Goal: Task Accomplishment & Management: Complete application form

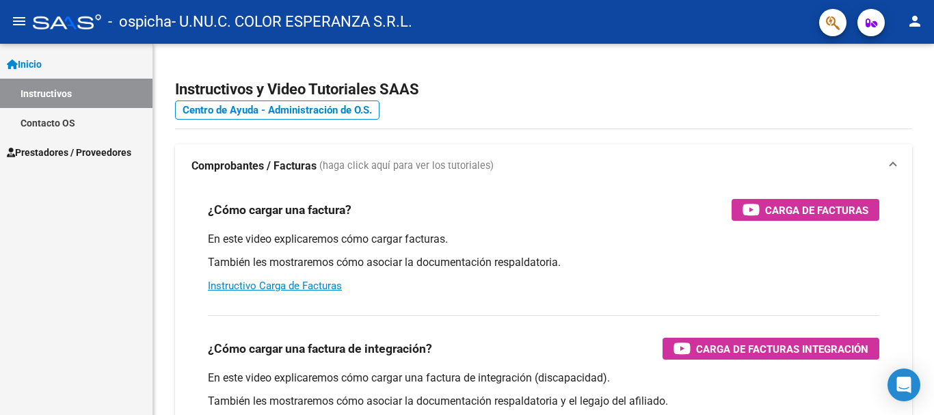
click at [54, 150] on span "Prestadores / Proveedores" at bounding box center [69, 152] width 124 height 15
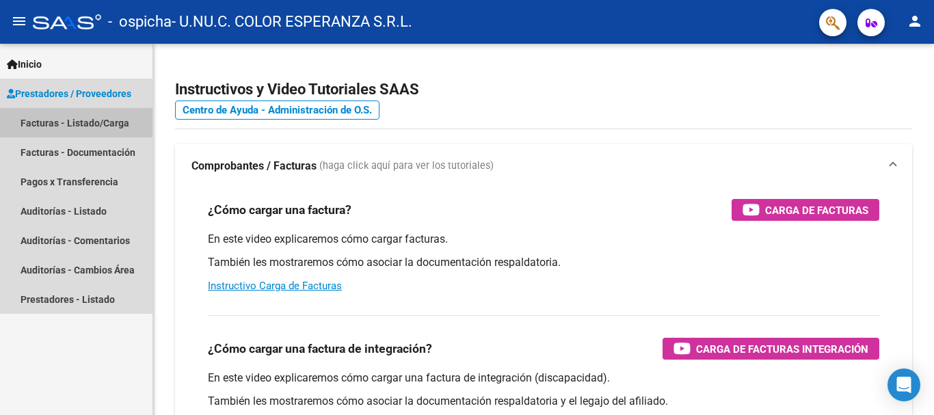
click at [79, 119] on link "Facturas - Listado/Carga" at bounding box center [76, 122] width 153 height 29
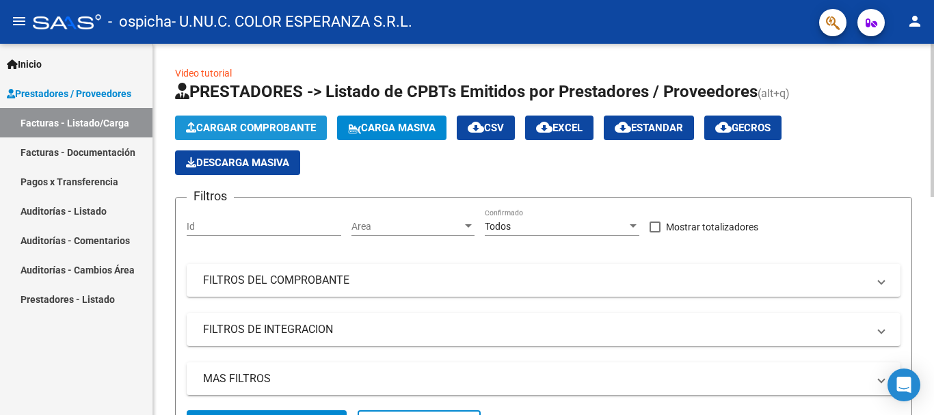
click at [230, 131] on span "Cargar Comprobante" at bounding box center [251, 128] width 130 height 12
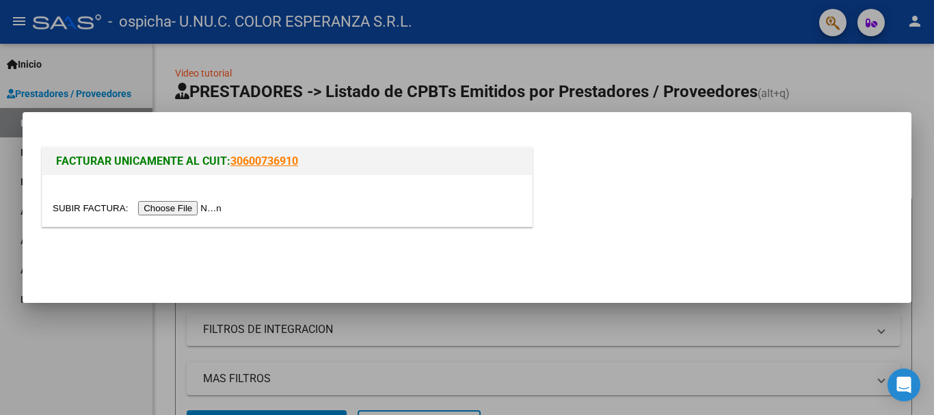
click at [194, 207] on input "file" at bounding box center [139, 208] width 173 height 14
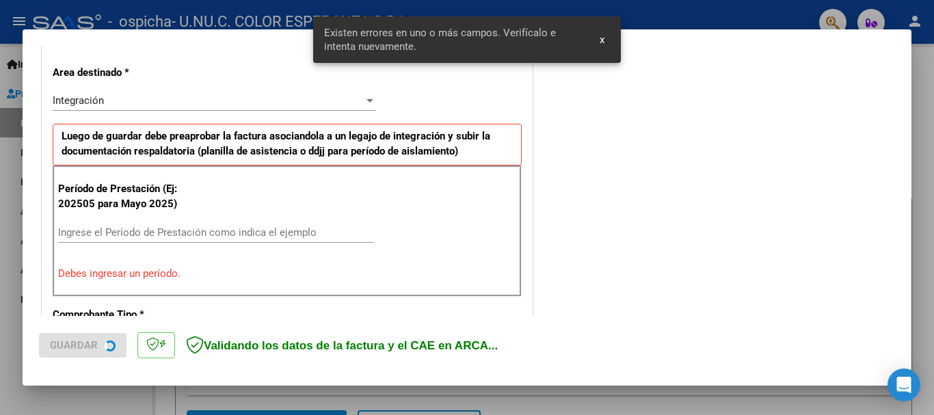
scroll to position [316, 0]
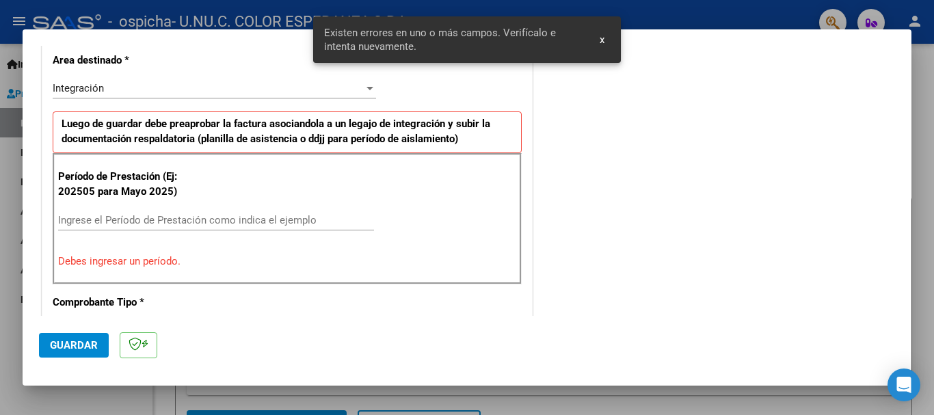
click at [174, 216] on input "Ingrese el Período de Prestación como indica el ejemplo" at bounding box center [216, 220] width 316 height 12
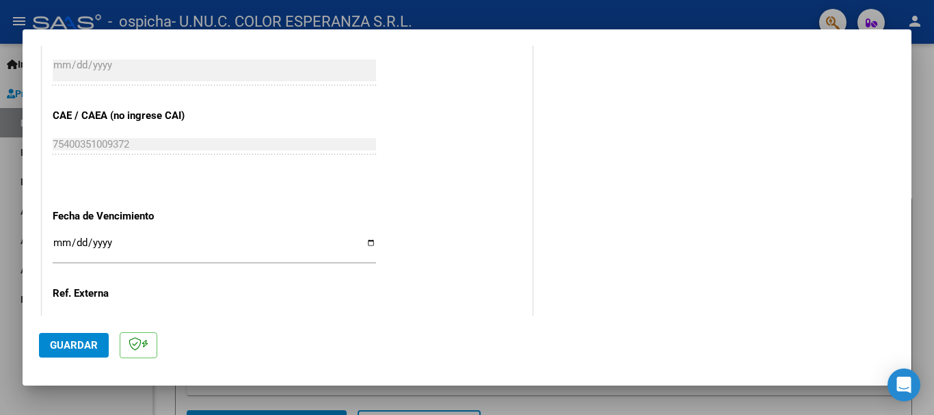
scroll to position [863, 0]
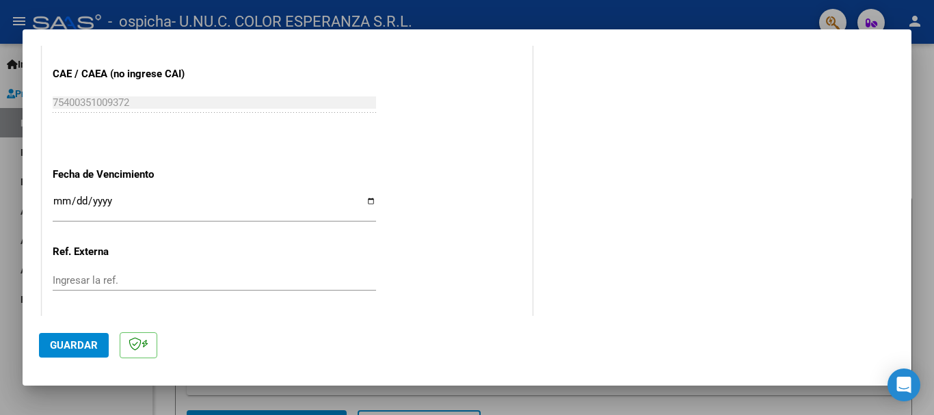
type input "202509"
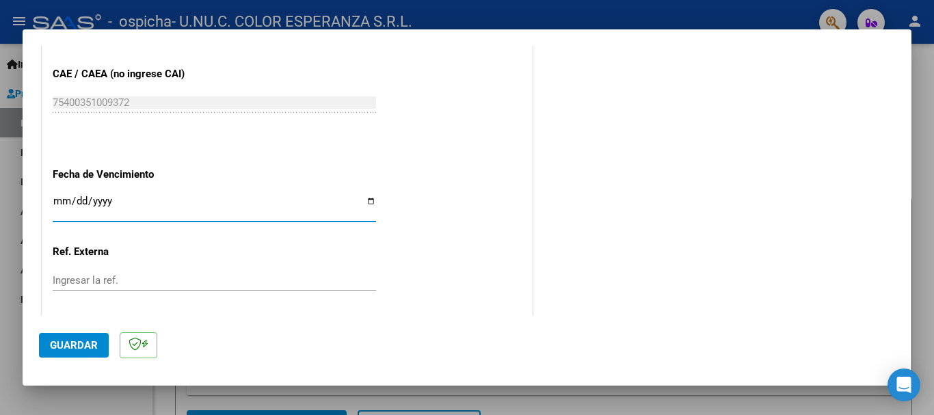
click at [365, 198] on input "Ingresar la fecha" at bounding box center [215, 207] width 324 height 22
type input "[DATE]"
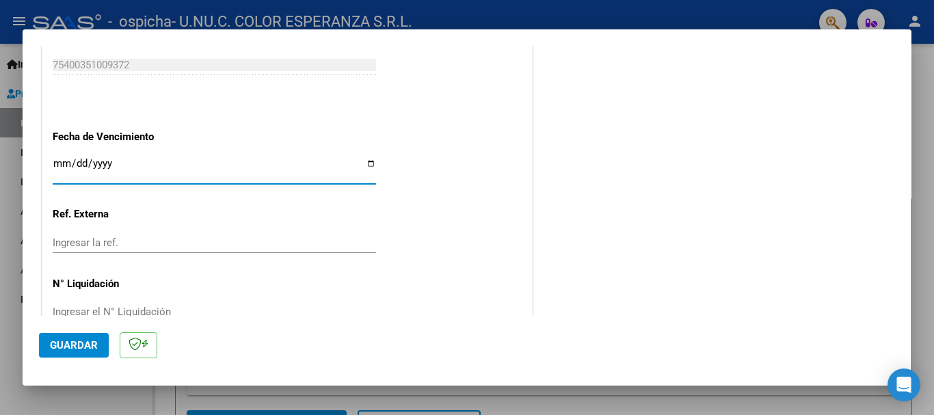
scroll to position [934, 0]
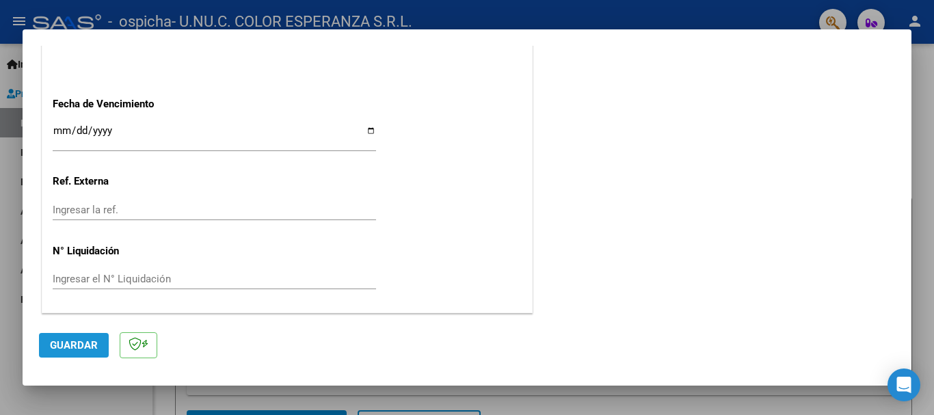
click at [85, 350] on span "Guardar" at bounding box center [74, 345] width 48 height 12
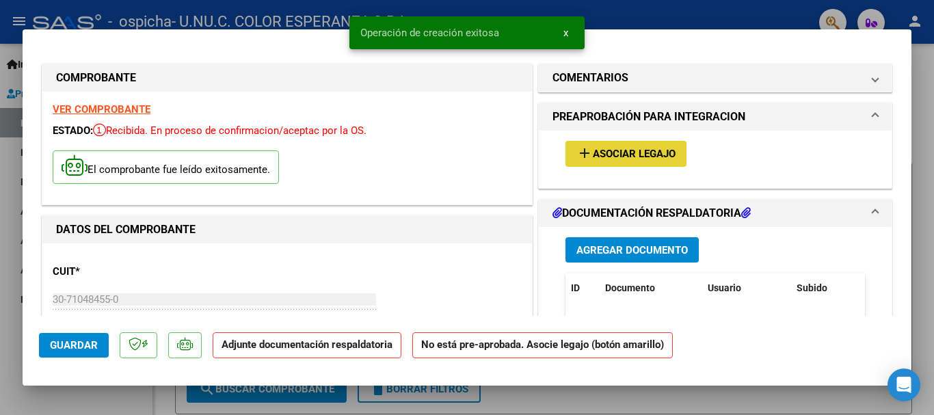
click at [626, 153] on span "Asociar Legajo" at bounding box center [634, 154] width 83 height 12
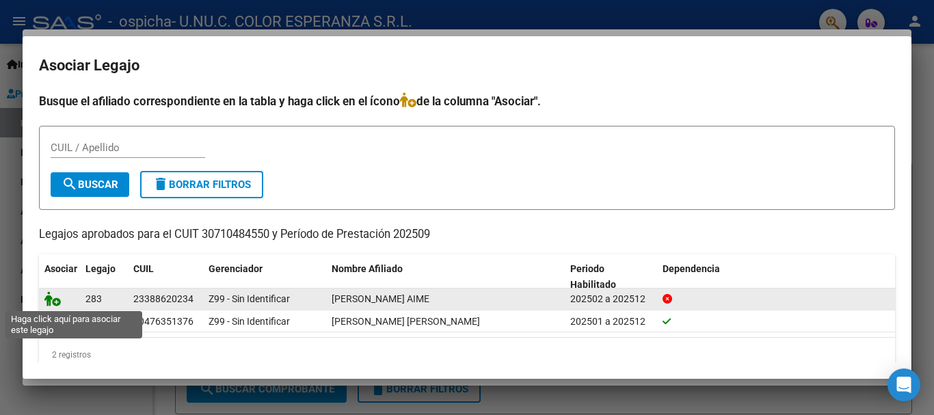
click at [53, 303] on icon at bounding box center [52, 298] width 16 height 15
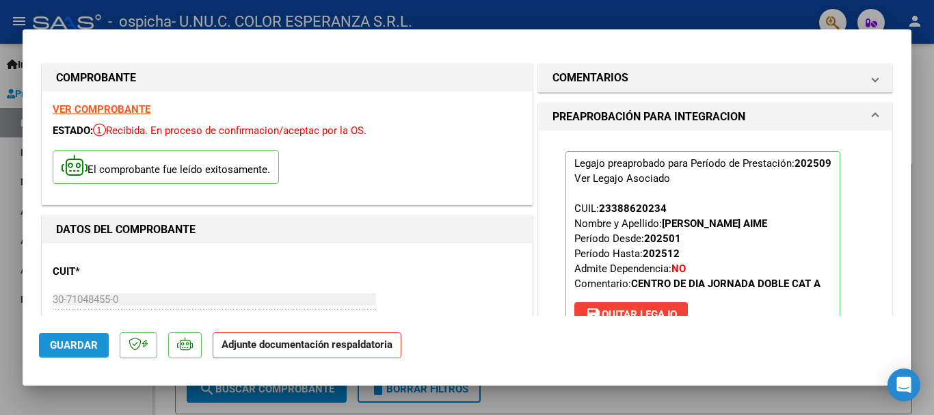
click at [64, 347] on span "Guardar" at bounding box center [74, 345] width 48 height 12
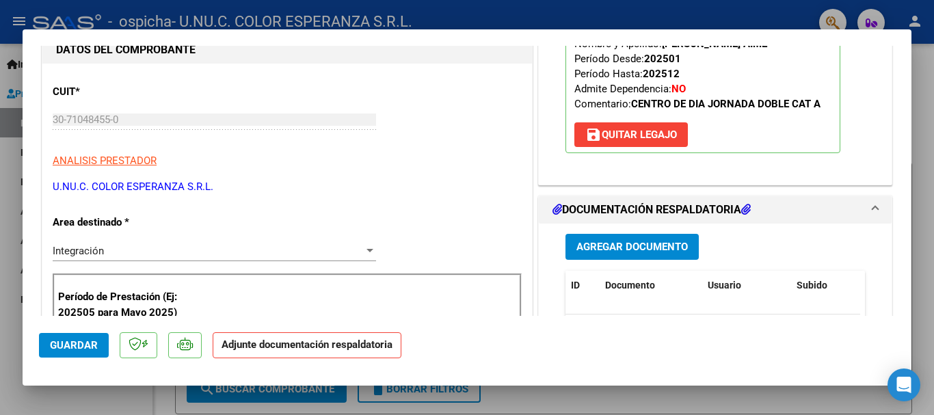
scroll to position [205, 0]
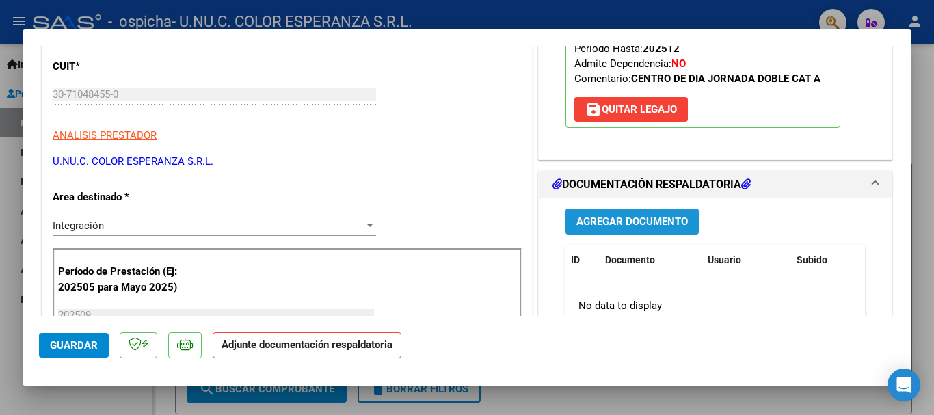
click at [631, 220] on span "Agregar Documento" at bounding box center [632, 222] width 111 height 12
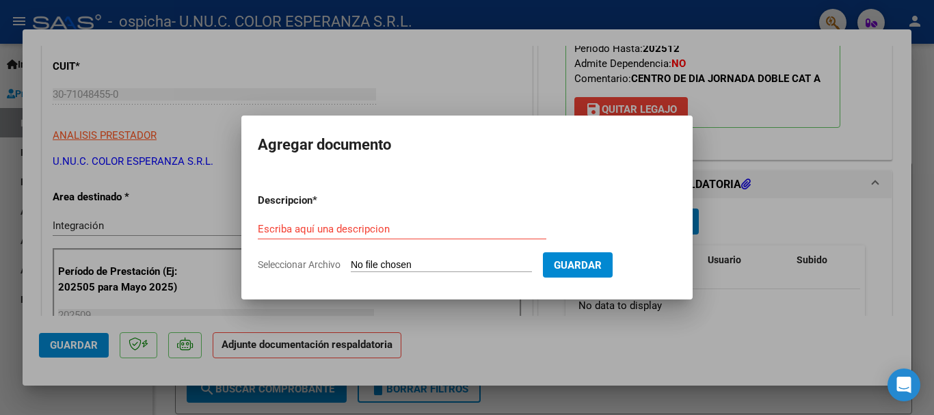
click at [287, 265] on span "Seleccionar Archivo" at bounding box center [299, 264] width 83 height 11
click at [351, 265] on input "Seleccionar Archivo" at bounding box center [441, 265] width 181 height 13
type input "C:\fakepath\[PERSON_NAME] - Informe evolutivo [DATE] OSPICHA.pdf"
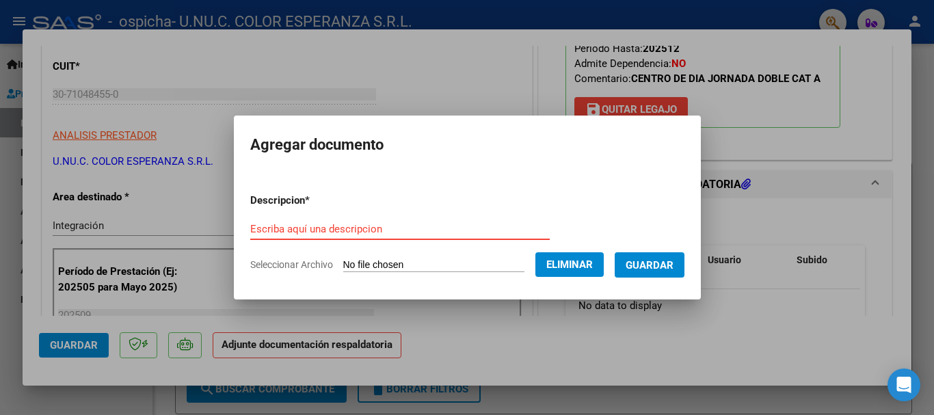
click at [324, 229] on input "Escriba aquí una descripcion" at bounding box center [400, 229] width 300 height 12
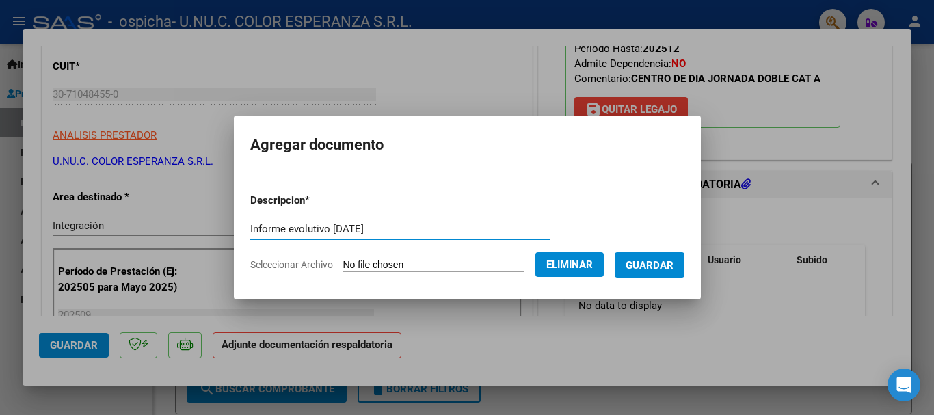
click at [250, 233] on input "Informe evolutivo [DATE]" at bounding box center [400, 229] width 300 height 12
type input "[PERSON_NAME] - Informe evolutivo [DATE]"
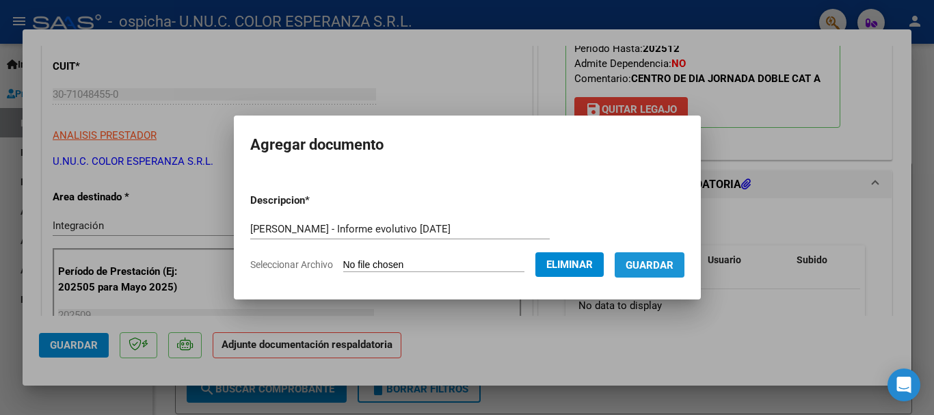
click at [670, 267] on span "Guardar" at bounding box center [650, 265] width 48 height 12
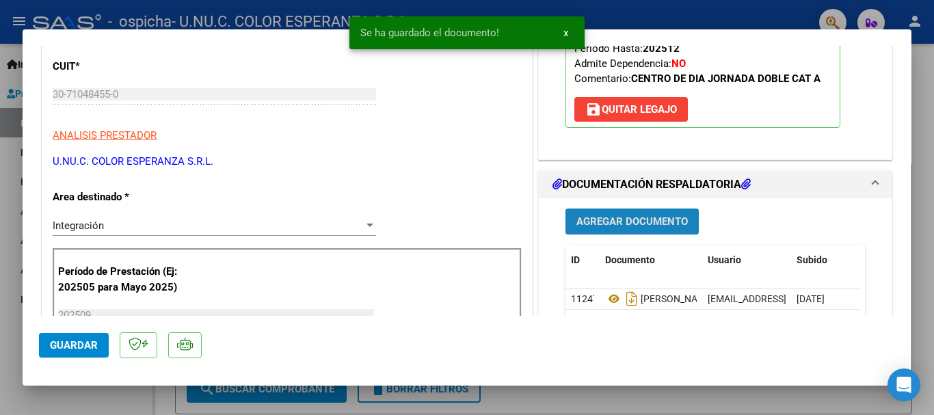
click at [629, 218] on span "Agregar Documento" at bounding box center [632, 222] width 111 height 12
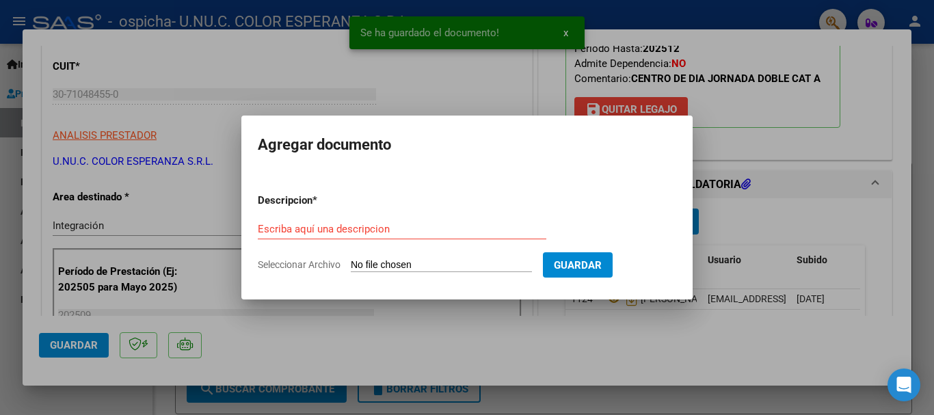
click at [323, 267] on span "Seleccionar Archivo" at bounding box center [299, 264] width 83 height 11
click at [351, 267] on input "Seleccionar Archivo" at bounding box center [441, 265] width 181 height 13
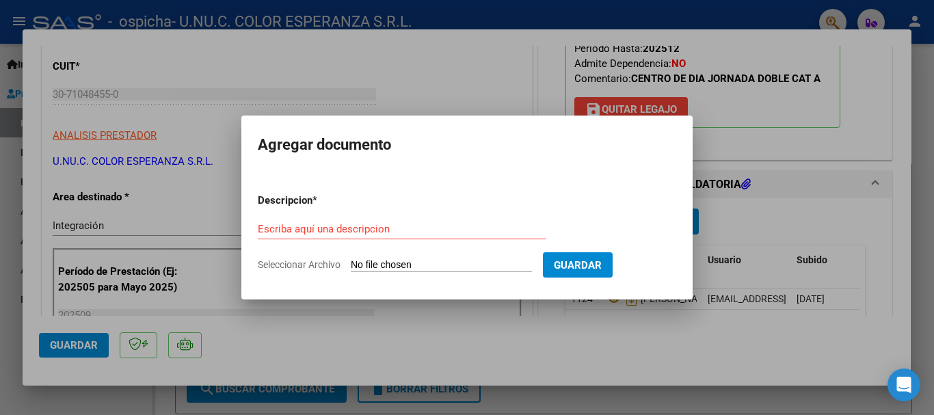
type input "C:\fakepath\[PERSON_NAME] - Planilla de presentismo [DATE].pdf"
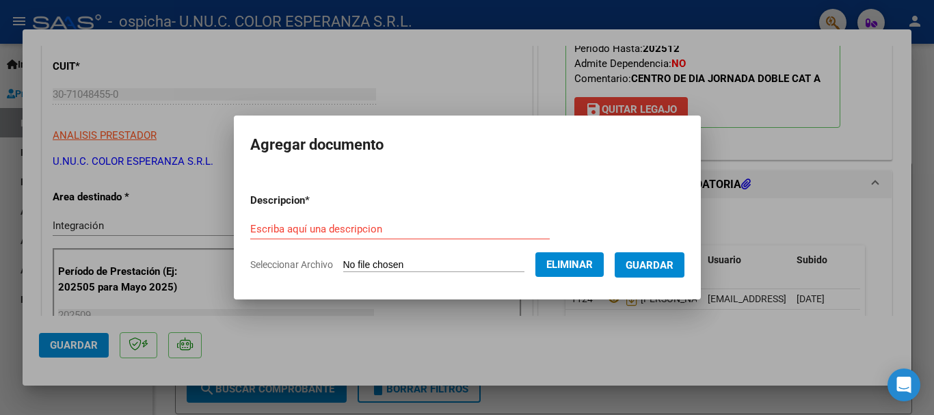
click at [337, 220] on div "Escriba aquí una descripcion" at bounding box center [400, 229] width 300 height 21
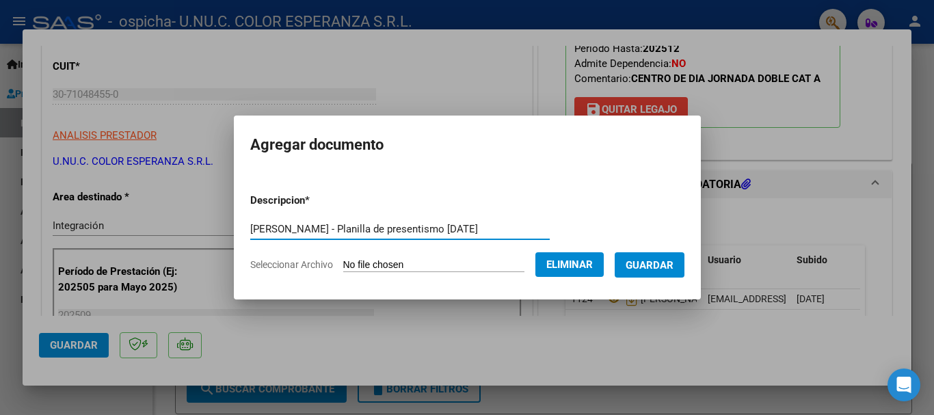
type input "[PERSON_NAME] - Planilla de presentismo [DATE]"
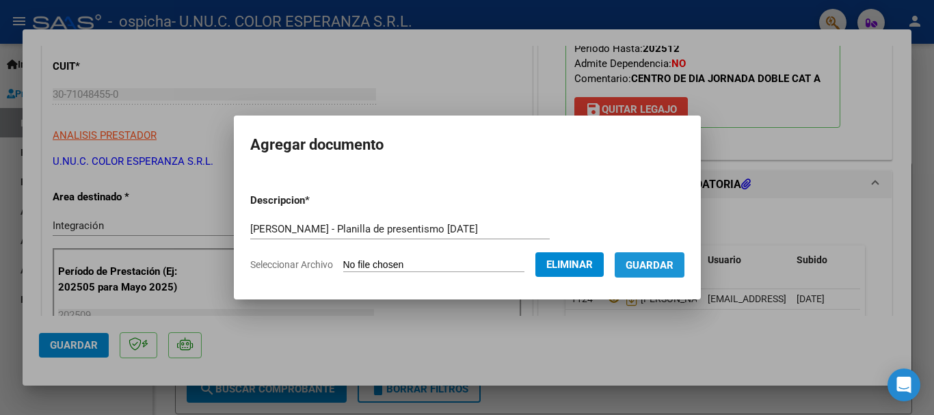
click at [663, 265] on span "Guardar" at bounding box center [650, 265] width 48 height 12
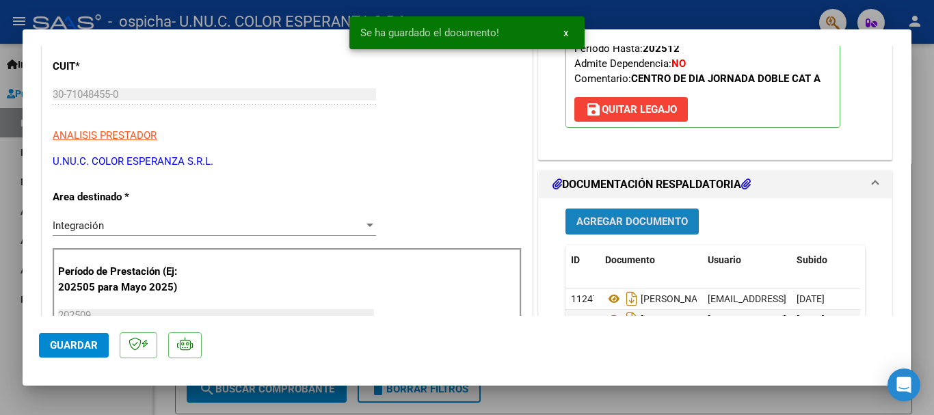
click at [627, 218] on span "Agregar Documento" at bounding box center [632, 222] width 111 height 12
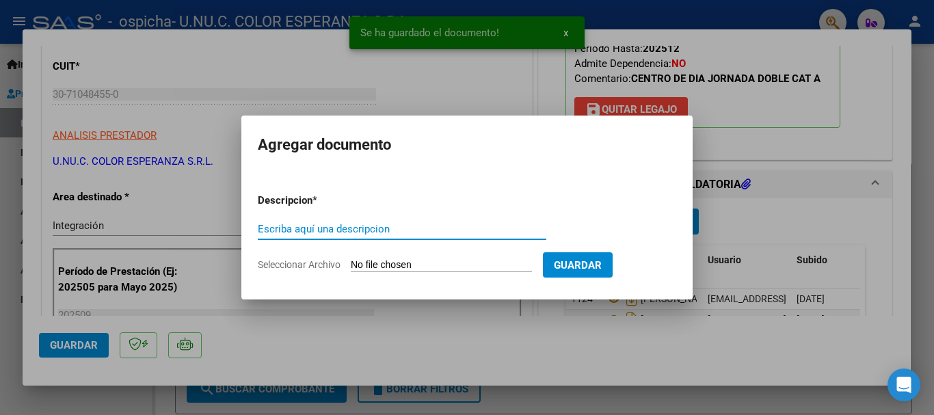
click at [297, 270] on span "Seleccionar Archivo" at bounding box center [299, 264] width 83 height 11
click at [351, 270] on input "Seleccionar Archivo" at bounding box center [441, 265] width 181 height 13
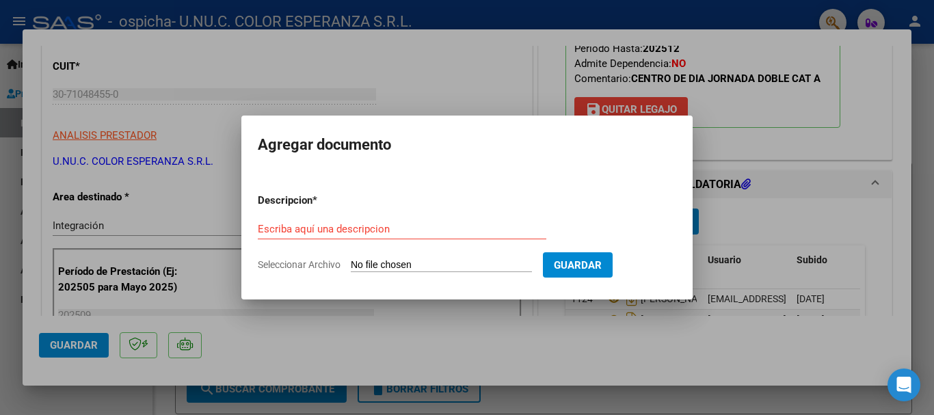
type input "C:\fakepath\[PERSON_NAME] - Certificado de presentismo [DATE].pdf"
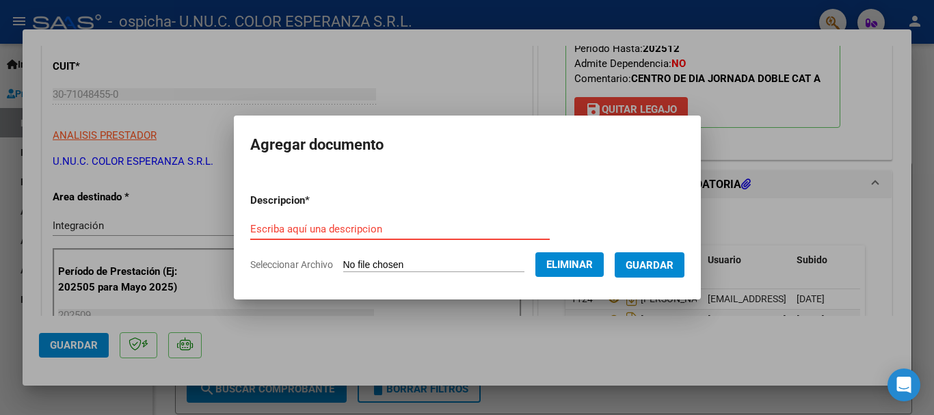
click at [324, 230] on input "Escriba aquí una descripcion" at bounding box center [400, 229] width 300 height 12
paste input "[PERSON_NAME] - Certificado de presentismo [DATE]"
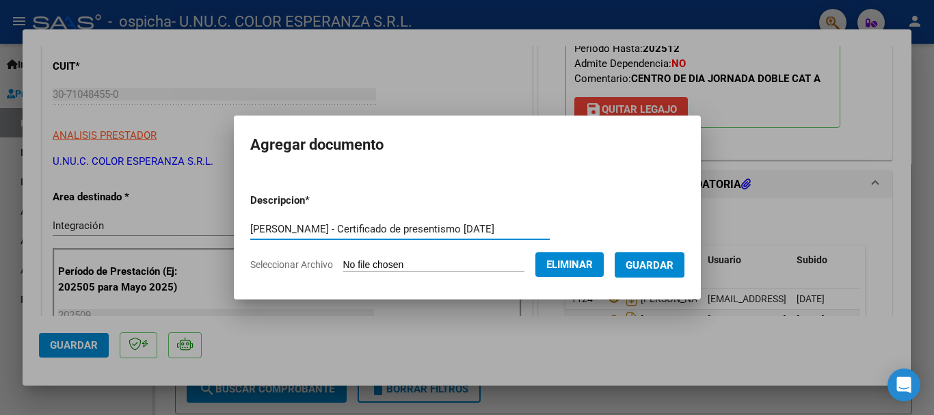
type input "[PERSON_NAME] - Certificado de presentismo [DATE]"
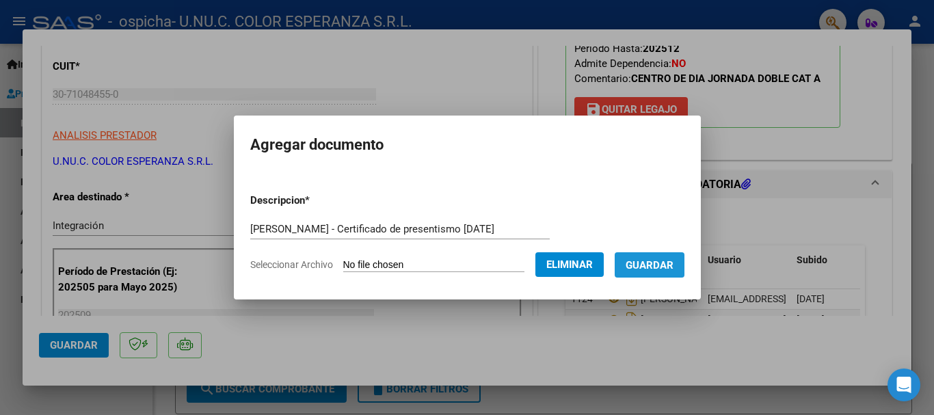
click at [668, 264] on span "Guardar" at bounding box center [650, 265] width 48 height 12
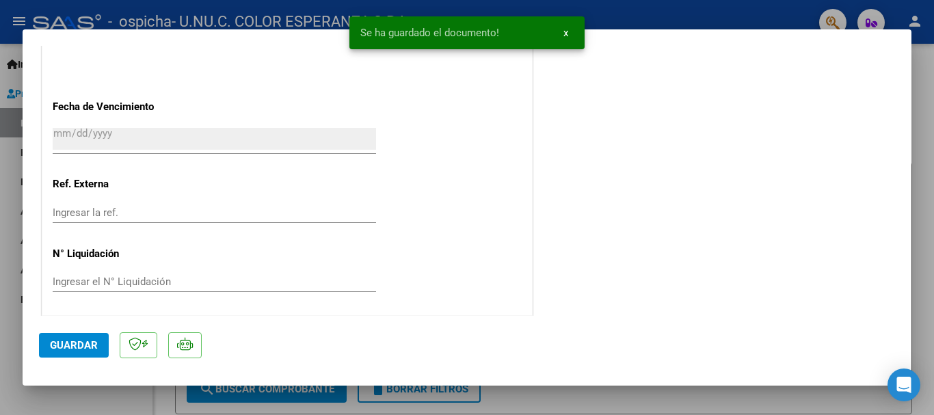
scroll to position [954, 0]
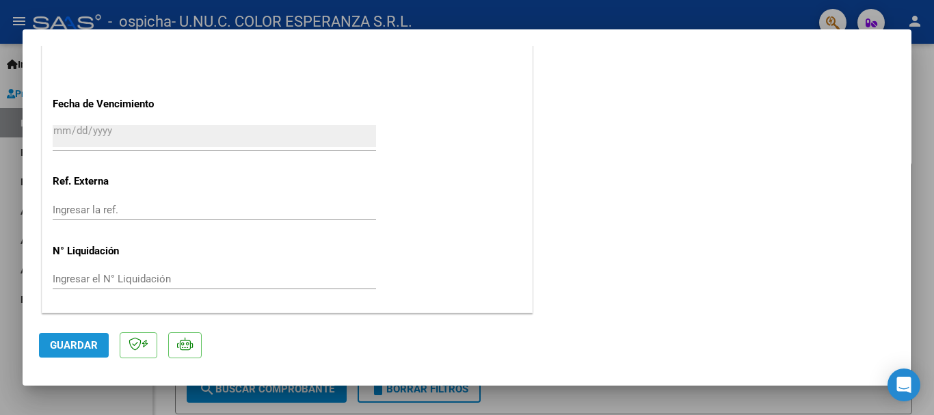
click at [68, 349] on span "Guardar" at bounding box center [74, 345] width 48 height 12
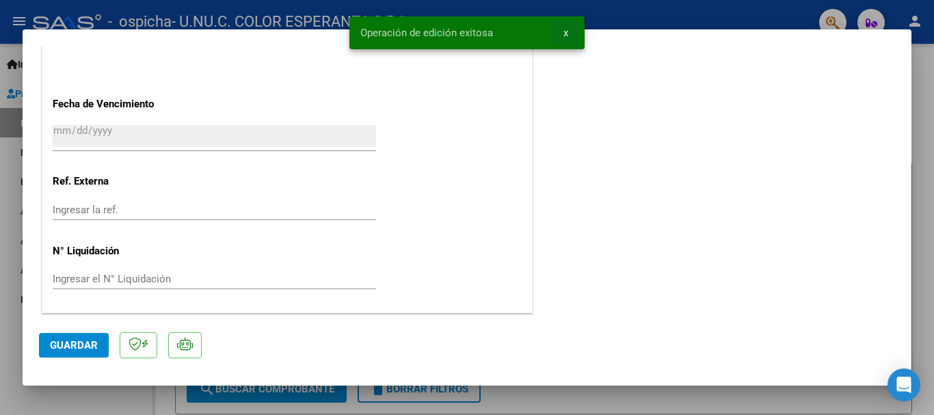
click at [568, 34] on span "x" at bounding box center [566, 33] width 5 height 12
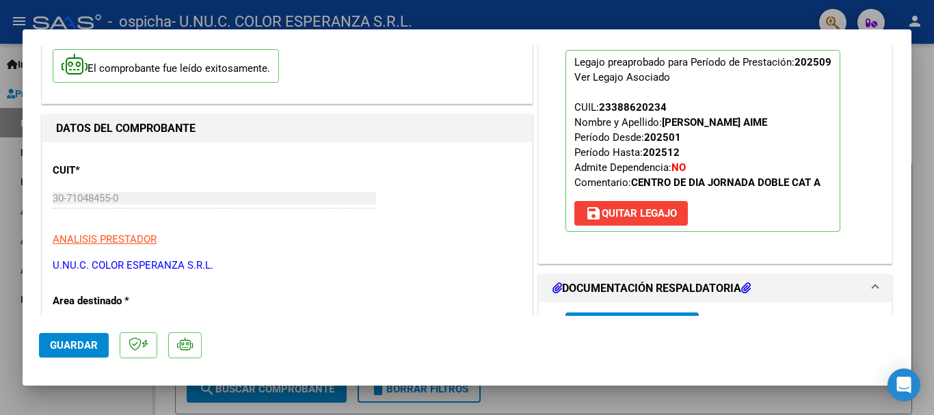
scroll to position [0, 0]
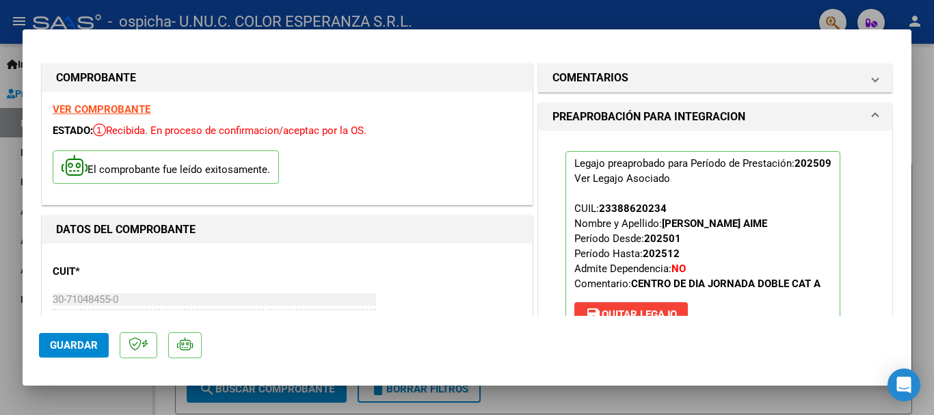
click at [5, 244] on div at bounding box center [467, 207] width 934 height 415
type input "$ 0,00"
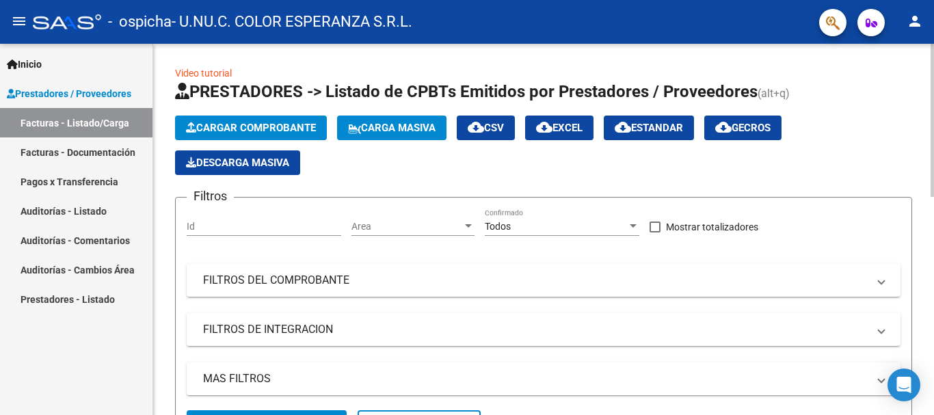
click at [258, 123] on span "Cargar Comprobante" at bounding box center [251, 128] width 130 height 12
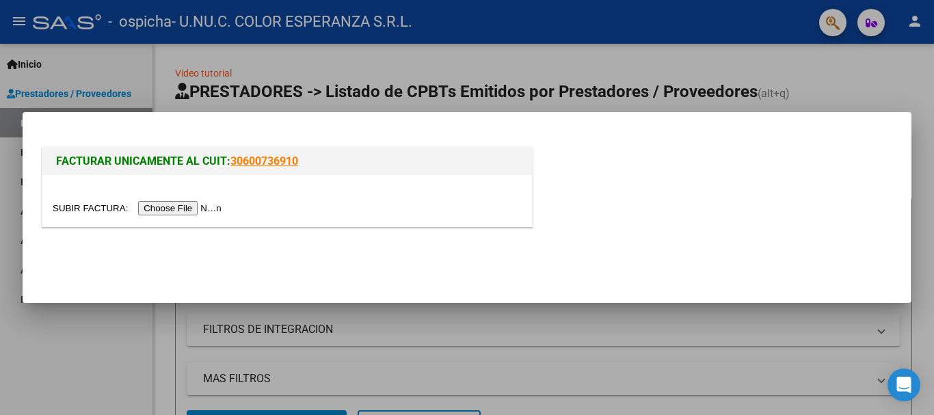
click at [205, 211] on input "file" at bounding box center [139, 208] width 173 height 14
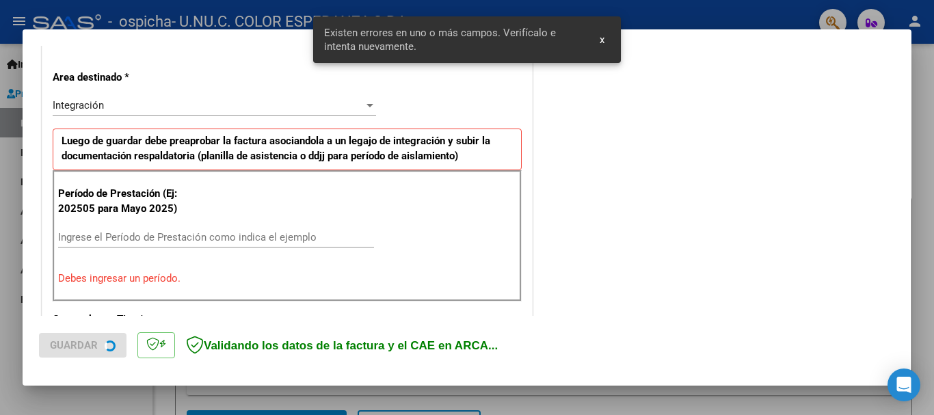
scroll to position [316, 0]
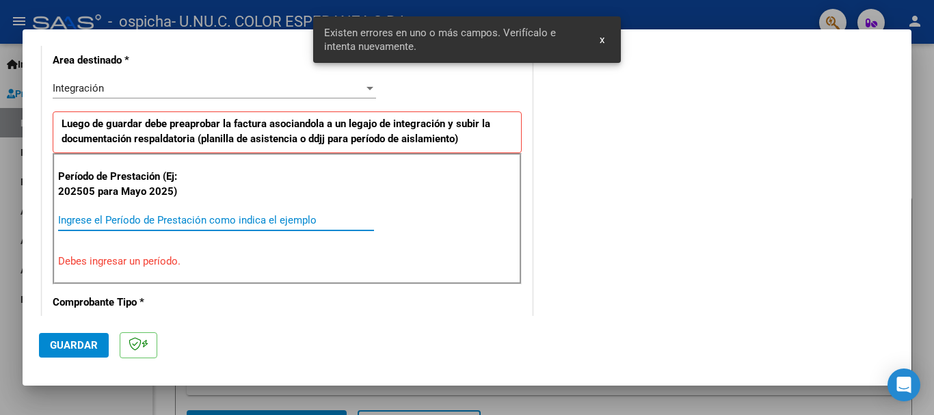
click at [102, 220] on input "Ingrese el Período de Prestación como indica el ejemplo" at bounding box center [216, 220] width 316 height 12
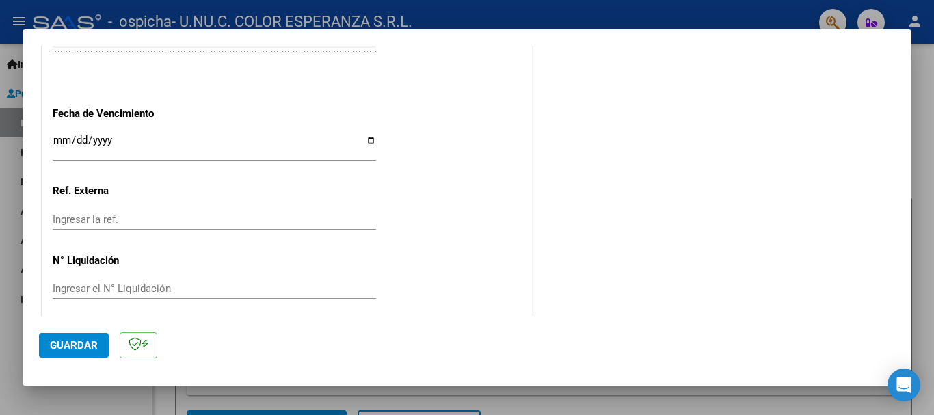
scroll to position [934, 0]
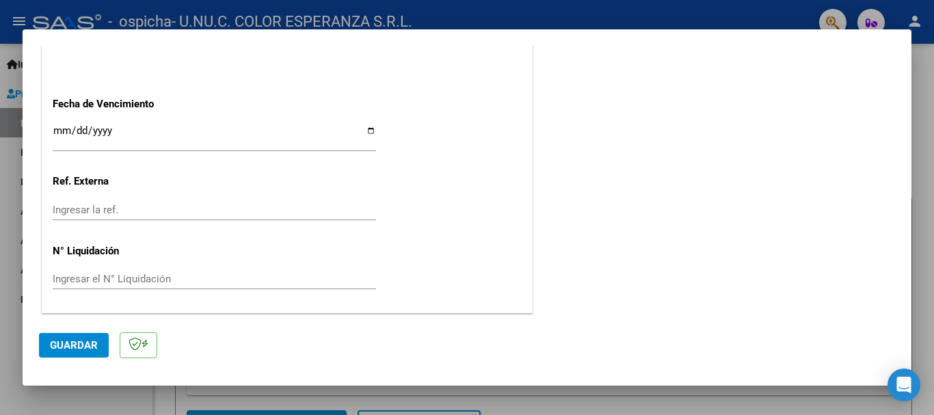
type input "202509"
click at [371, 131] on input "Ingresar la fecha" at bounding box center [215, 136] width 324 height 22
type input "[DATE]"
click at [71, 344] on span "Guardar" at bounding box center [74, 345] width 48 height 12
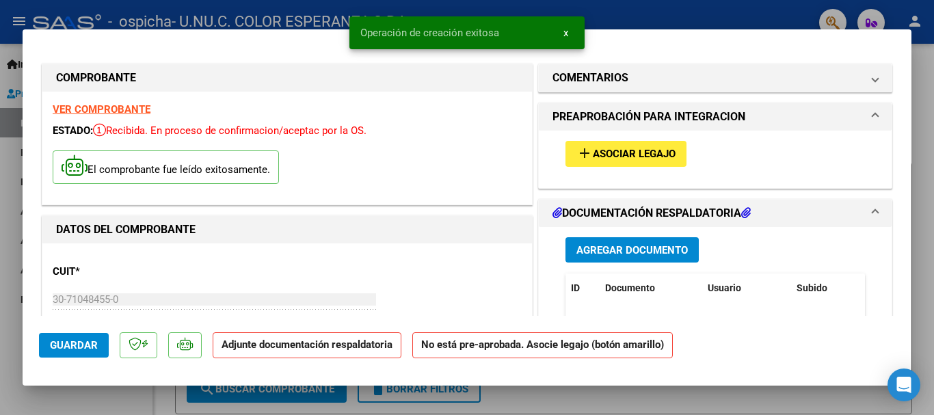
click at [634, 155] on span "Asociar Legajo" at bounding box center [634, 154] width 83 height 12
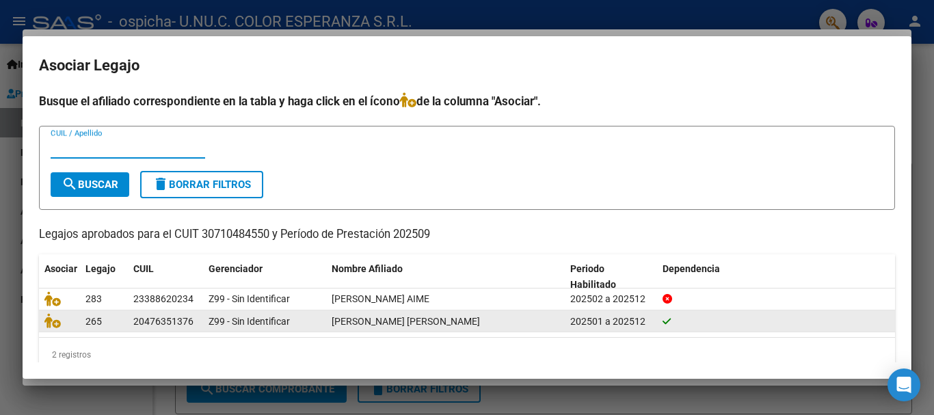
click at [648, 323] on div "202501 a 202512" at bounding box center [610, 322] width 81 height 16
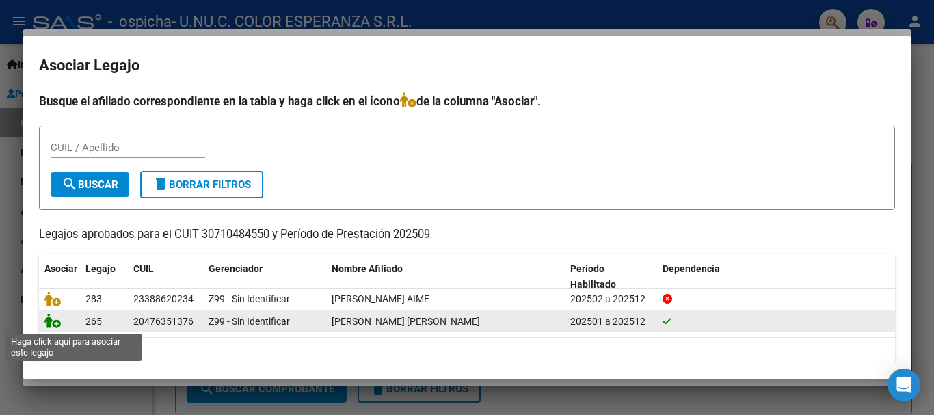
click at [57, 328] on icon at bounding box center [52, 320] width 16 height 15
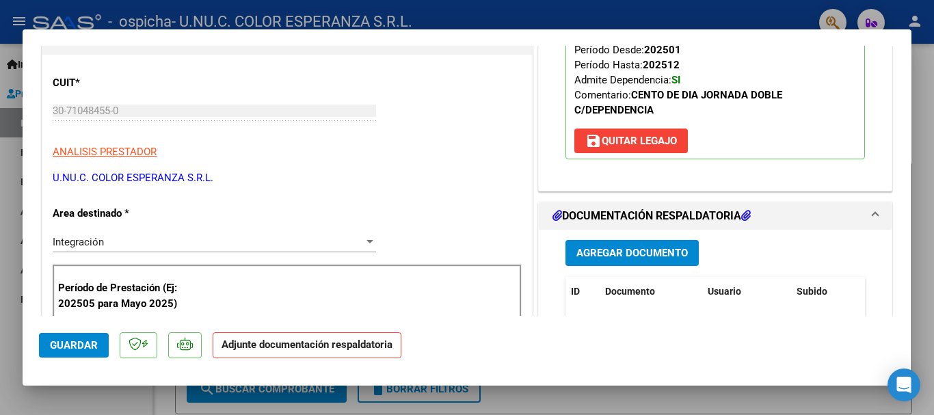
scroll to position [205, 0]
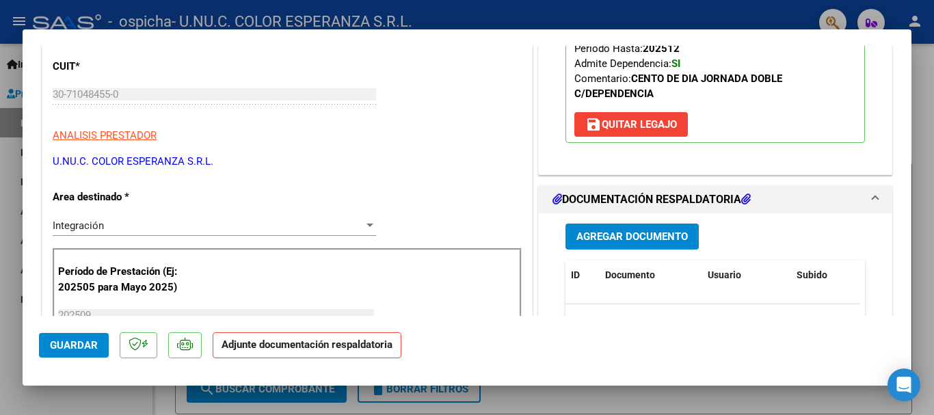
click at [640, 237] on span "Agregar Documento" at bounding box center [632, 237] width 111 height 12
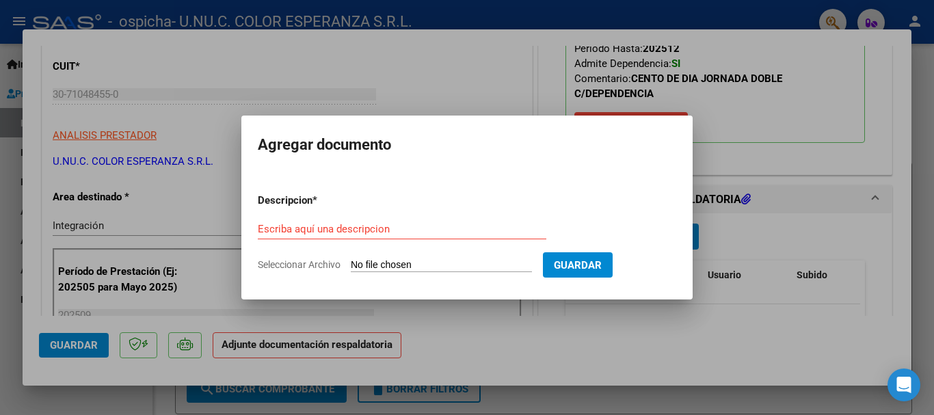
click at [311, 265] on span "Seleccionar Archivo" at bounding box center [299, 264] width 83 height 11
click at [351, 265] on input "Seleccionar Archivo" at bounding box center [441, 265] width 181 height 13
type input "C:\fakepath\[PERSON_NAME] - Informe evolutivo [DATE].pdf"
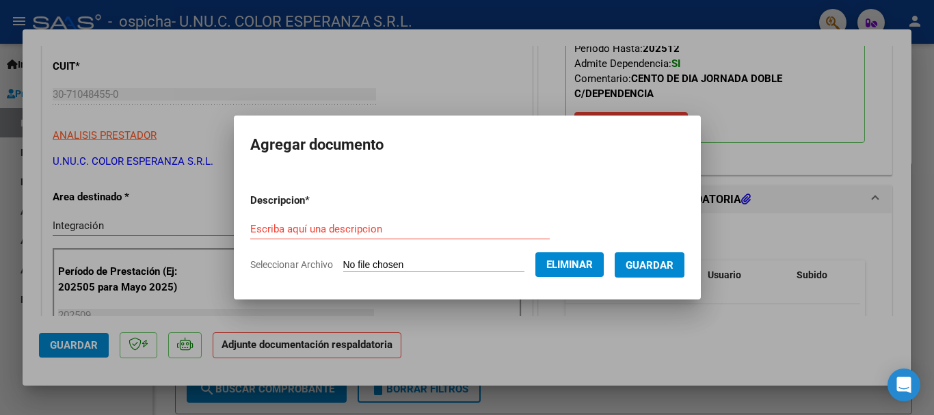
click at [343, 233] on input "Escriba aquí una descripcion" at bounding box center [400, 229] width 300 height 12
paste input "[PERSON_NAME] - Informe evolutivo [DATE]"
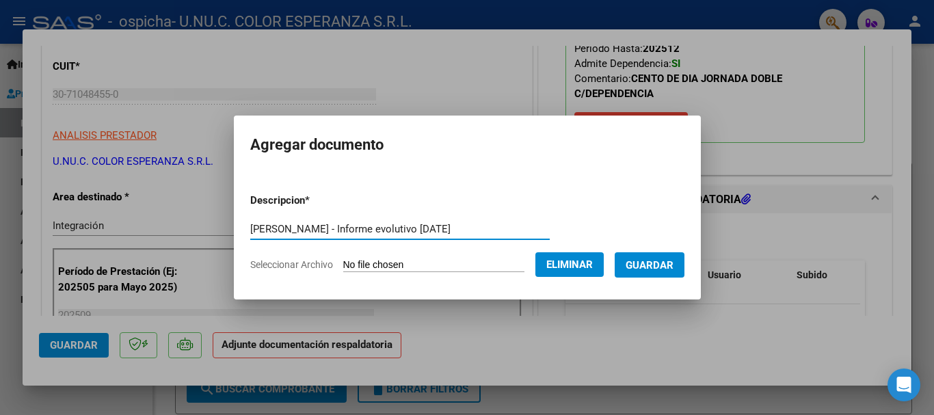
type input "[PERSON_NAME] - Informe evolutivo [DATE]"
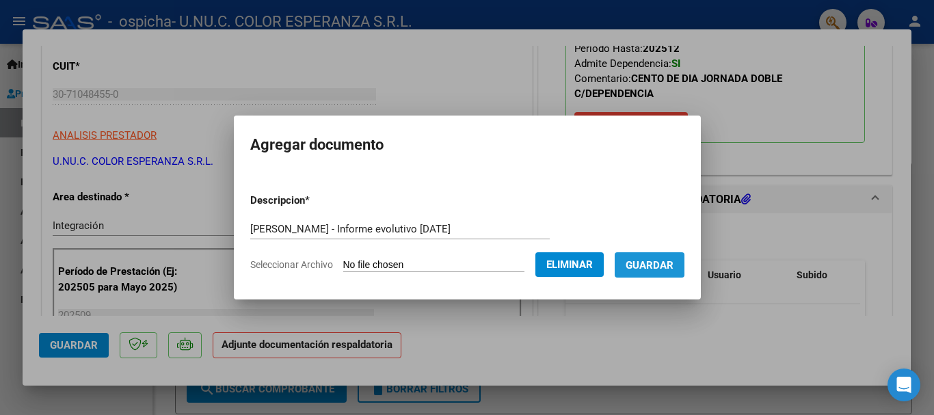
click at [661, 266] on span "Guardar" at bounding box center [650, 265] width 48 height 12
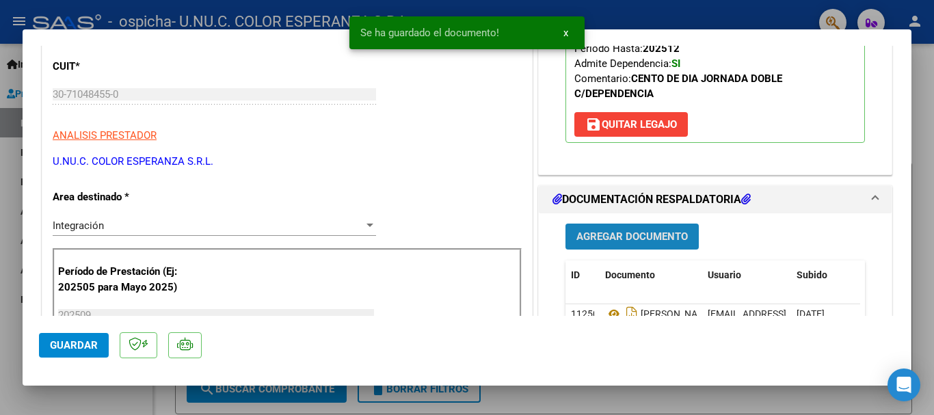
click at [648, 241] on span "Agregar Documento" at bounding box center [632, 237] width 111 height 12
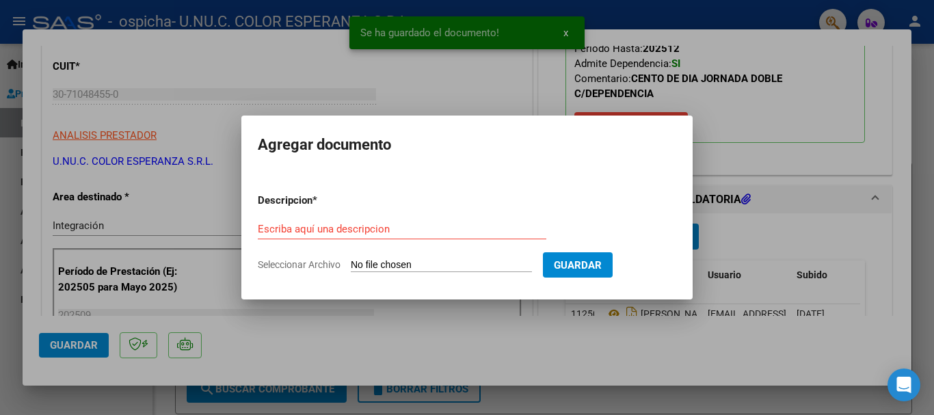
click at [303, 268] on span "Seleccionar Archivo" at bounding box center [299, 264] width 83 height 11
click at [351, 268] on input "Seleccionar Archivo" at bounding box center [441, 265] width 181 height 13
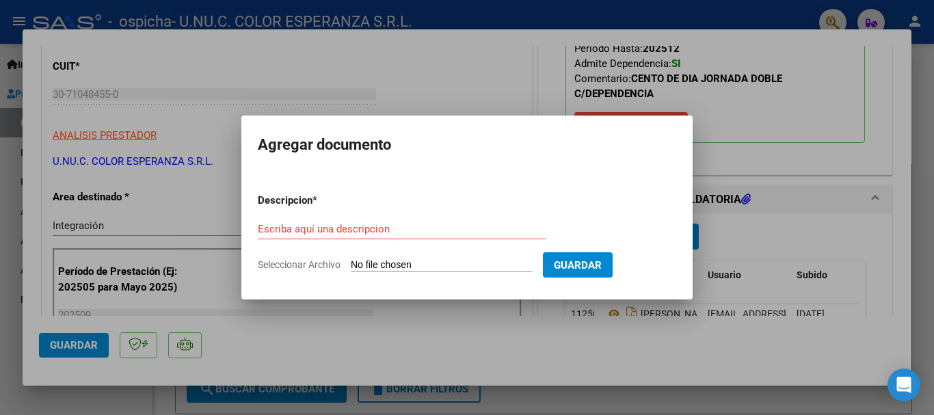
type input "C:\fakepath\[PERSON_NAME] - Certificado de presentismo [DATE].pdf"
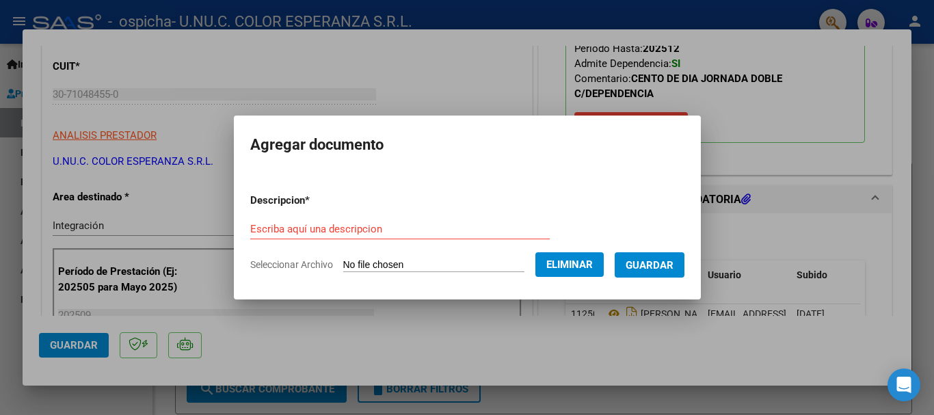
click at [327, 228] on input "Escriba aquí una descripcion" at bounding box center [400, 229] width 300 height 12
paste input "[PERSON_NAME] - Certificado de presentismo [DATE]"
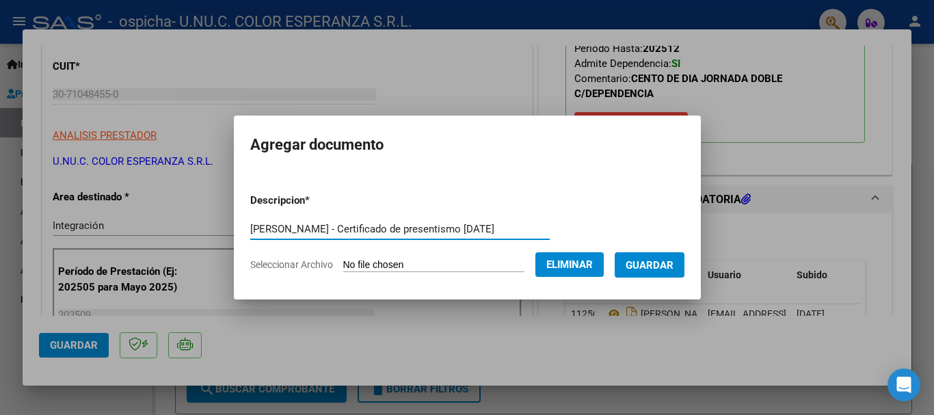
type input "[PERSON_NAME] - Certificado de presentismo [DATE]"
click at [665, 265] on span "Guardar" at bounding box center [650, 265] width 48 height 12
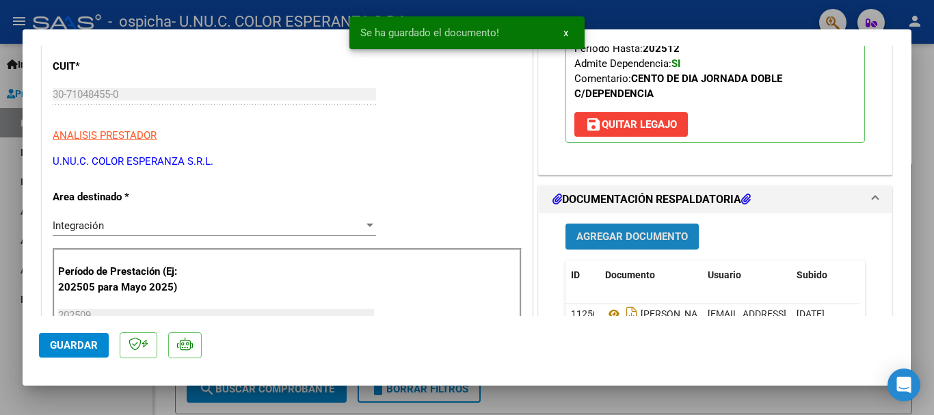
click at [642, 239] on span "Agregar Documento" at bounding box center [632, 237] width 111 height 12
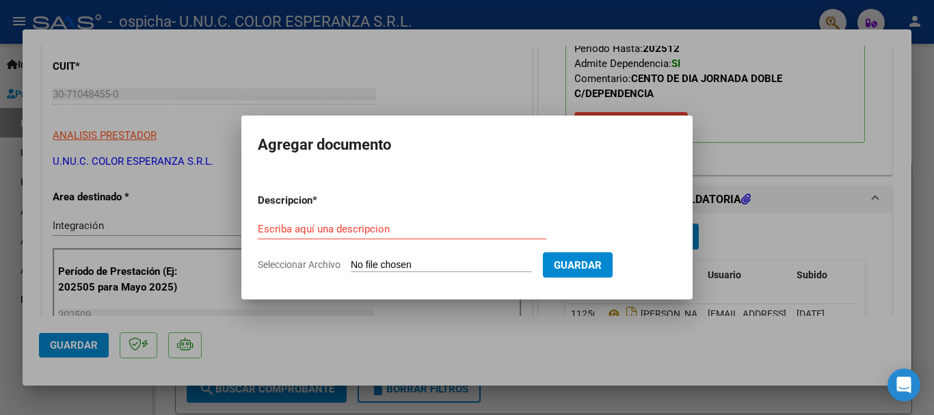
click at [319, 269] on span "Seleccionar Archivo" at bounding box center [299, 264] width 83 height 11
click at [351, 269] on input "Seleccionar Archivo" at bounding box center [441, 265] width 181 height 13
type input "C:\fakepath\[PERSON_NAME] - Planilla de presentismo [DATE].pdf"
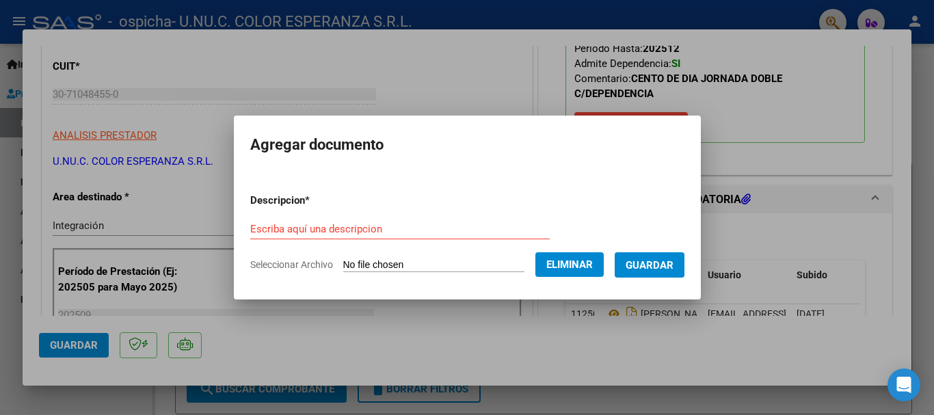
click at [284, 219] on div "Escriba aquí una descripcion" at bounding box center [400, 229] width 300 height 21
paste input "[PERSON_NAME] - Planilla de presentismo [DATE]"
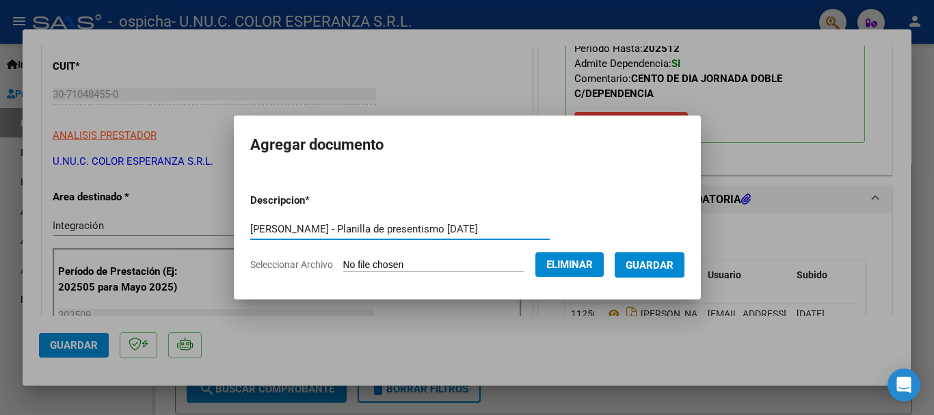
type input "[PERSON_NAME] - Planilla de presentismo [DATE]"
click at [667, 265] on span "Guardar" at bounding box center [650, 265] width 48 height 12
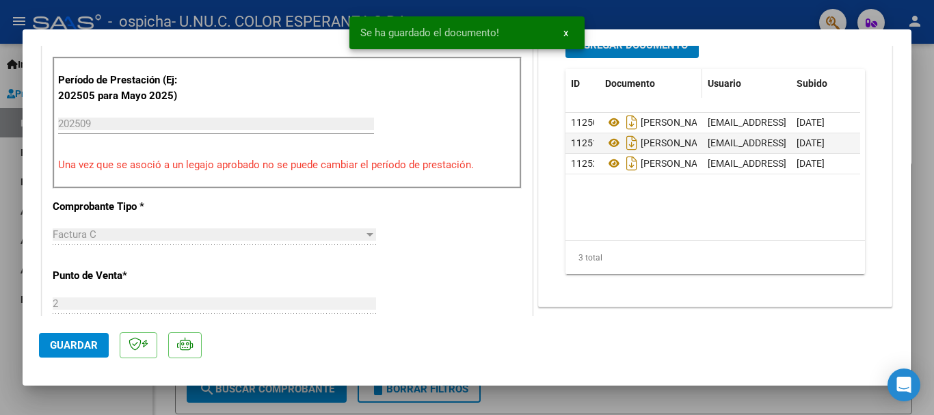
scroll to position [410, 0]
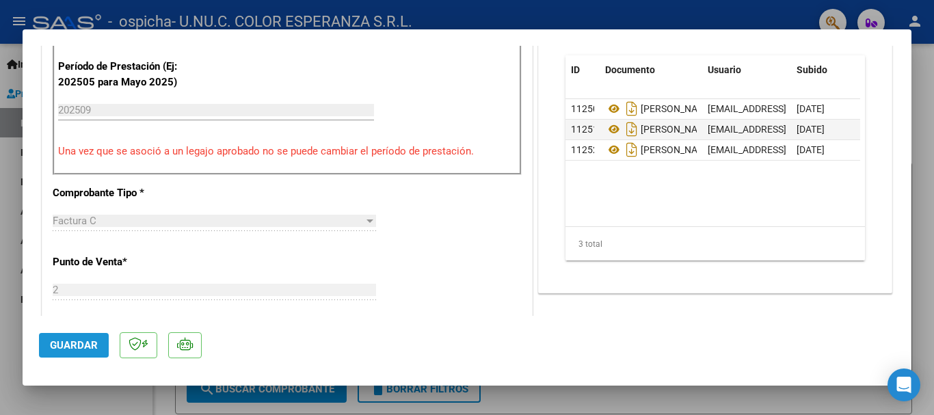
click at [70, 343] on span "Guardar" at bounding box center [74, 345] width 48 height 12
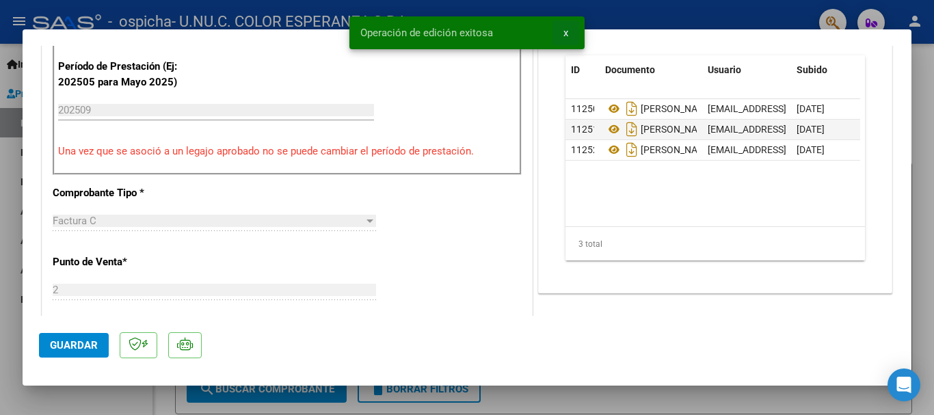
click at [566, 34] on span "x" at bounding box center [566, 33] width 5 height 12
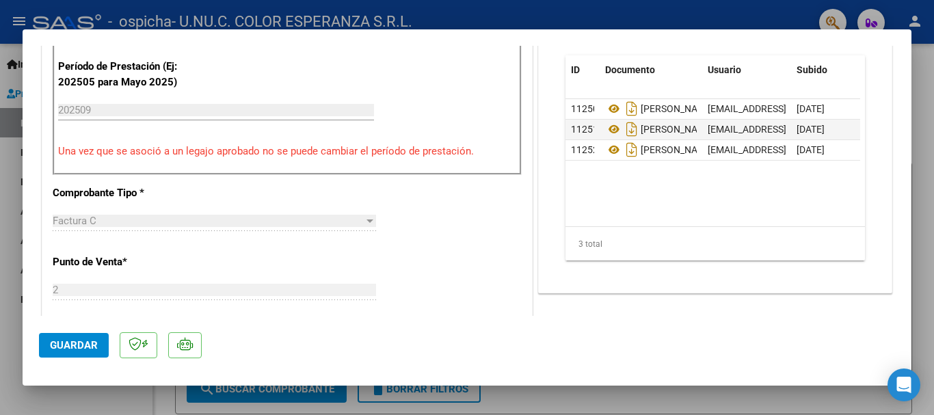
click at [10, 247] on div at bounding box center [467, 207] width 934 height 415
type input "$ 0,00"
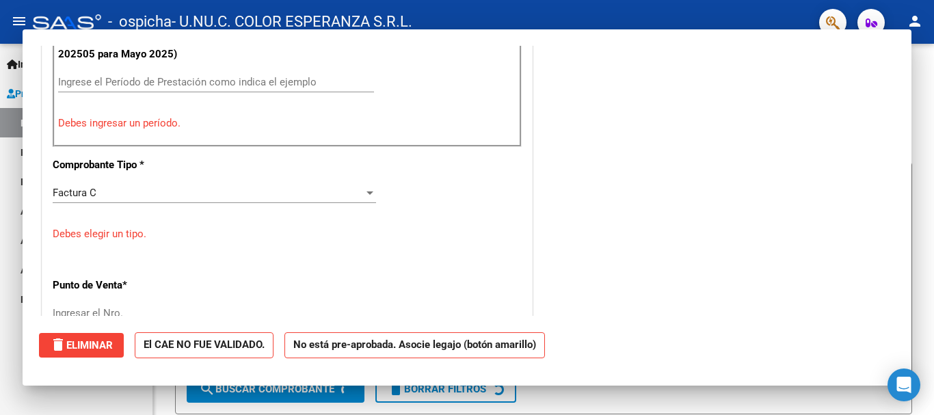
scroll to position [382, 0]
